Goal: Navigation & Orientation: Find specific page/section

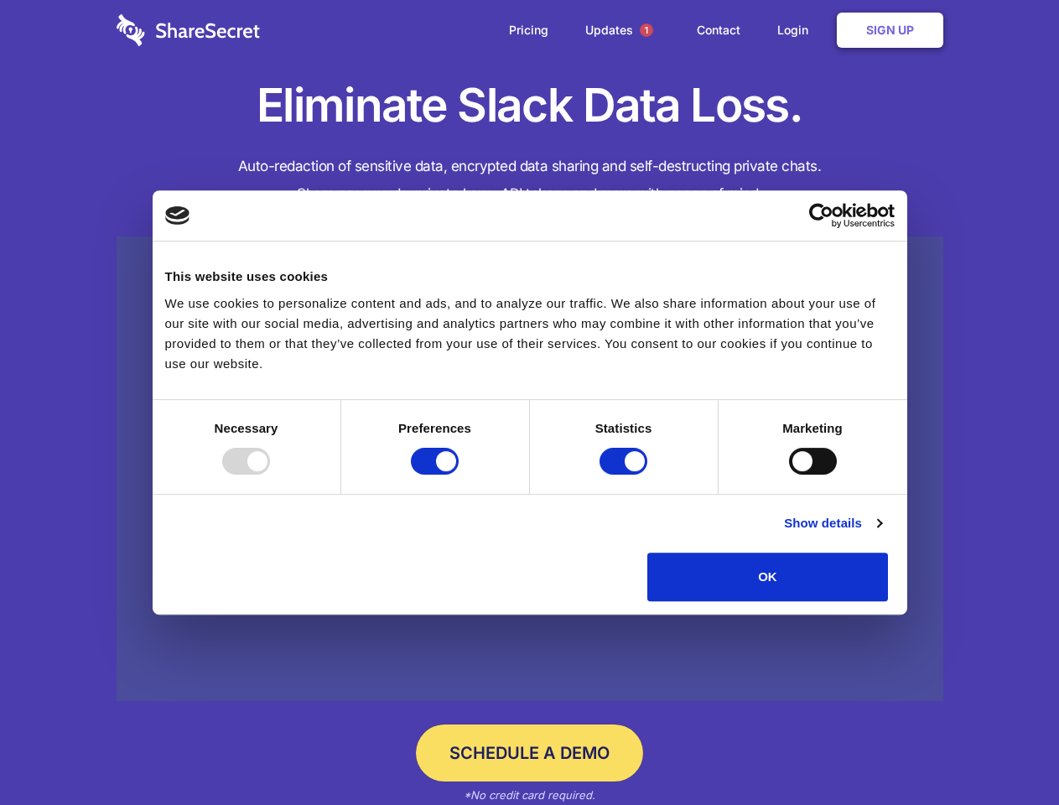
click at [270, 475] on div at bounding box center [246, 461] width 48 height 27
click at [459, 475] on input "Preferences" at bounding box center [435, 461] width 48 height 27
checkbox input "false"
click at [626, 475] on input "Statistics" at bounding box center [624, 461] width 48 height 27
checkbox input "false"
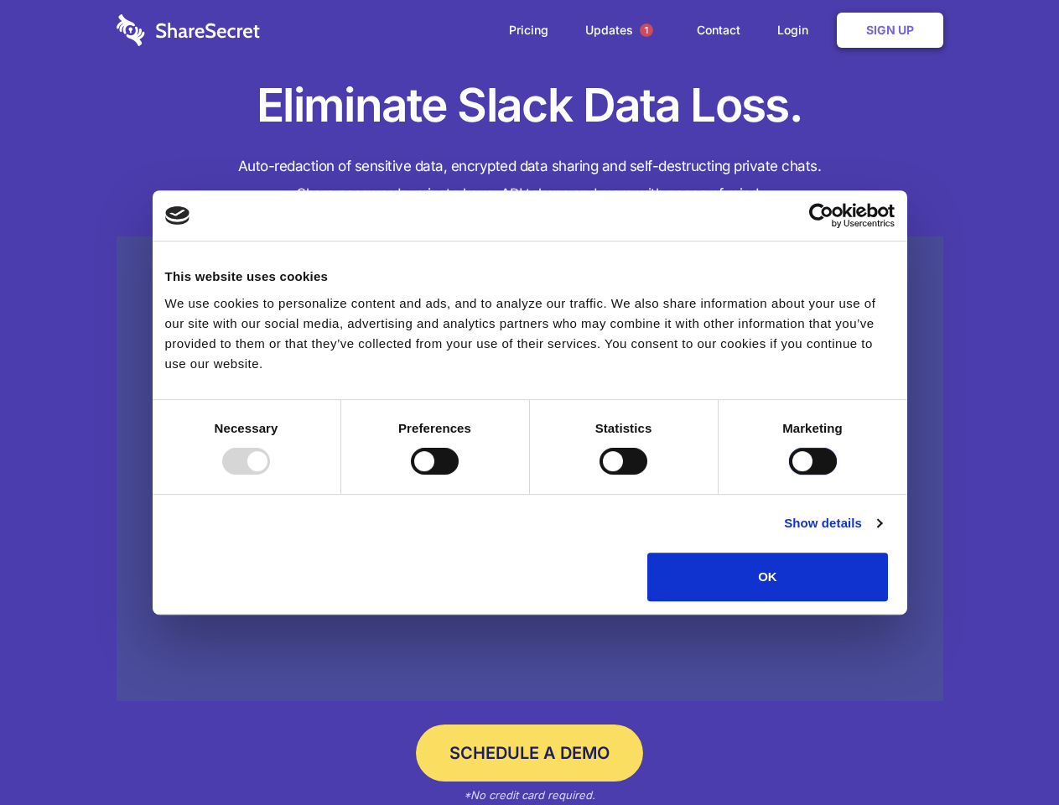
click at [789, 475] on input "Marketing" at bounding box center [813, 461] width 48 height 27
checkbox input "true"
click at [881, 533] on link "Show details" at bounding box center [832, 523] width 97 height 20
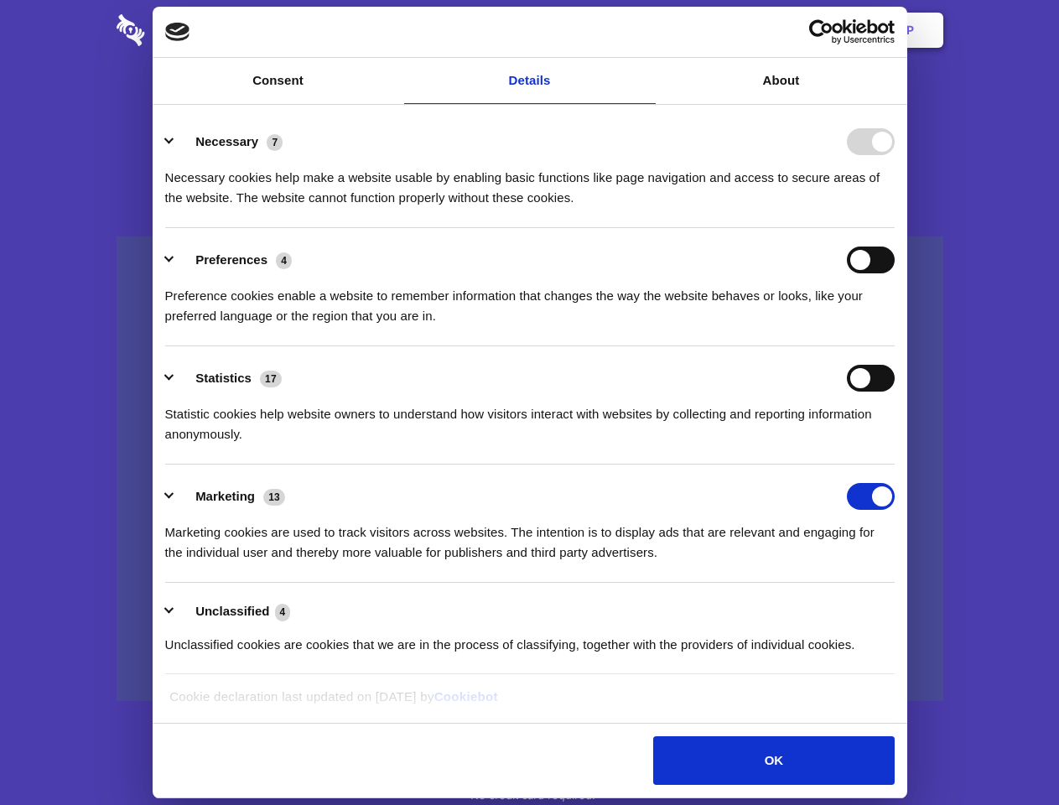
click at [895, 228] on li "Necessary 7 Necessary cookies help make a website usable by enabling basic func…" at bounding box center [529, 169] width 729 height 118
click at [646, 30] on span "1" at bounding box center [646, 29] width 13 height 13
